Goal: Task Accomplishment & Management: Use online tool/utility

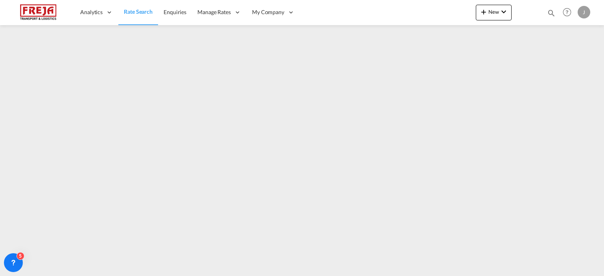
click at [128, 14] on span "Rate Search" at bounding box center [138, 11] width 29 height 7
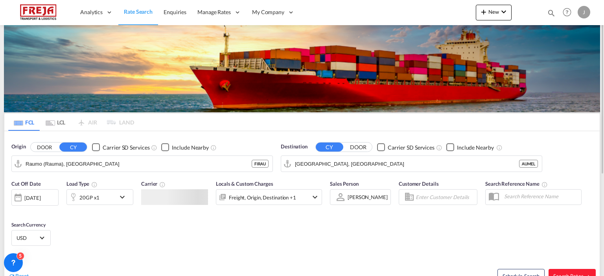
click at [61, 122] on md-tab-item "LCL" at bounding box center [55, 122] width 31 height 17
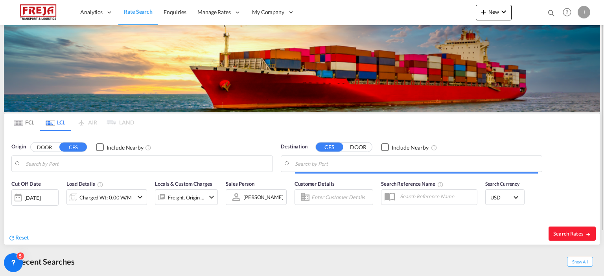
click at [69, 162] on body "Analytics Reports Dashboard Rate Search Enquiries Manage Rates Contract Rates" at bounding box center [302, 138] width 604 height 276
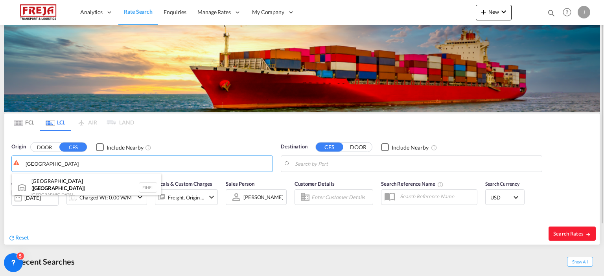
drag, startPoint x: 67, startPoint y: 185, endPoint x: 139, endPoint y: 179, distance: 71.8
click at [68, 185] on div "[GEOGRAPHIC_DATA] ( [GEOGRAPHIC_DATA] ) [GEOGRAPHIC_DATA] FIHEL" at bounding box center [86, 188] width 149 height 28
type input "[GEOGRAPHIC_DATA] ([GEOGRAPHIC_DATA]), [GEOGRAPHIC_DATA]"
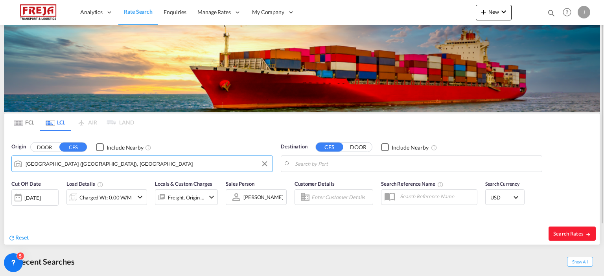
click at [334, 165] on body "Analytics Reports Dashboard Rate Search Enquiries Manage Rates Contract Rates" at bounding box center [302, 138] width 604 height 276
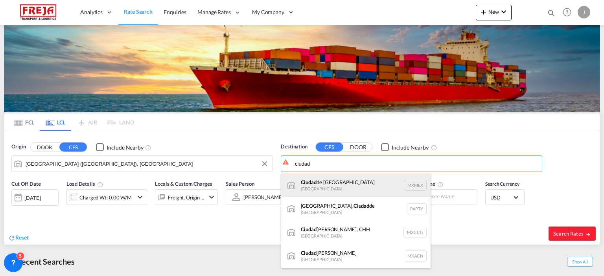
click at [324, 182] on div "[GEOGRAPHIC_DATA] [GEOGRAPHIC_DATA] MXMEX" at bounding box center [355, 186] width 149 height 24
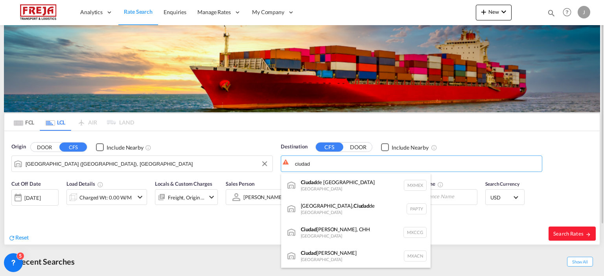
type input "[GEOGRAPHIC_DATA], MXMEX"
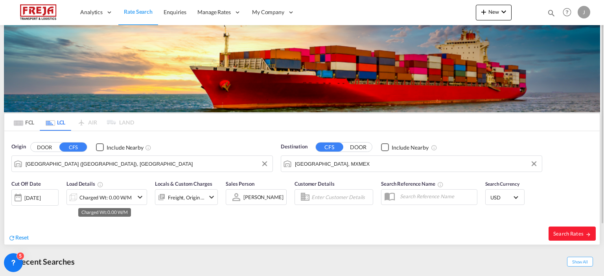
click at [127, 196] on div "Charged Wt: 0.00 W/M" at bounding box center [105, 197] width 52 height 11
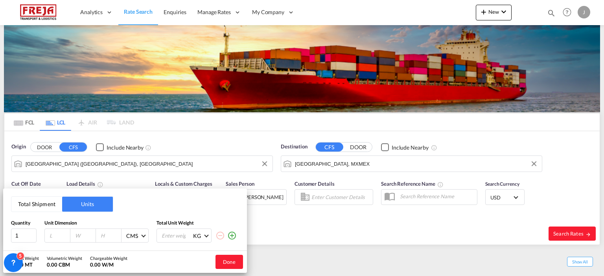
click at [62, 235] on input "number" at bounding box center [59, 235] width 21 height 7
type input "80"
type input "120"
type input "200"
type input "1000"
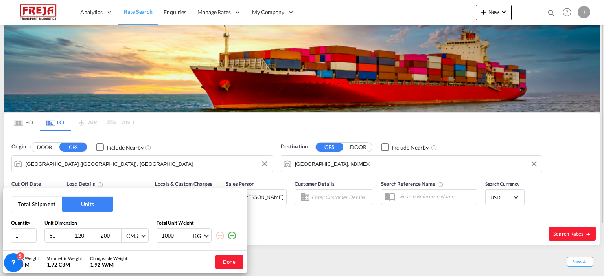
drag, startPoint x: 226, startPoint y: 266, endPoint x: 217, endPoint y: 265, distance: 9.0
click at [225, 265] on button "Done" at bounding box center [229, 262] width 28 height 14
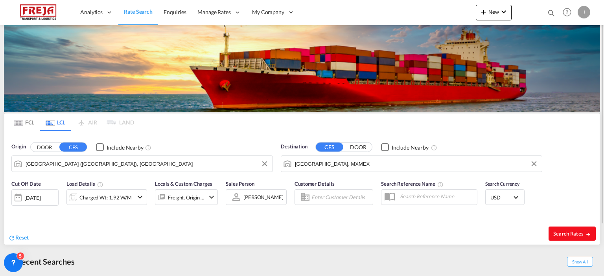
click at [570, 238] on button "Search Rates" at bounding box center [571, 234] width 47 height 14
type input "FIHEL to MXMEX / [DATE]"
